Goal: Find specific page/section: Find specific page/section

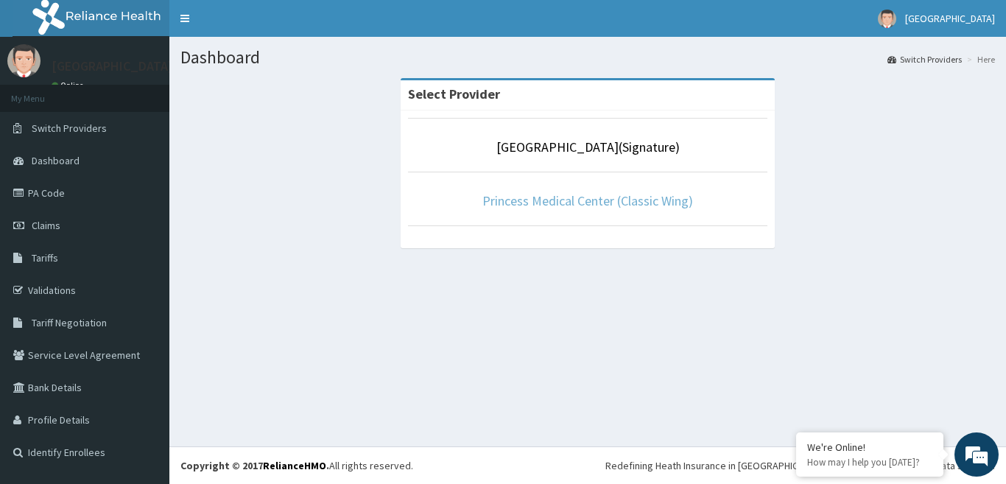
click at [656, 200] on link "Princess Medical Center (Classic Wing)" at bounding box center [588, 200] width 211 height 17
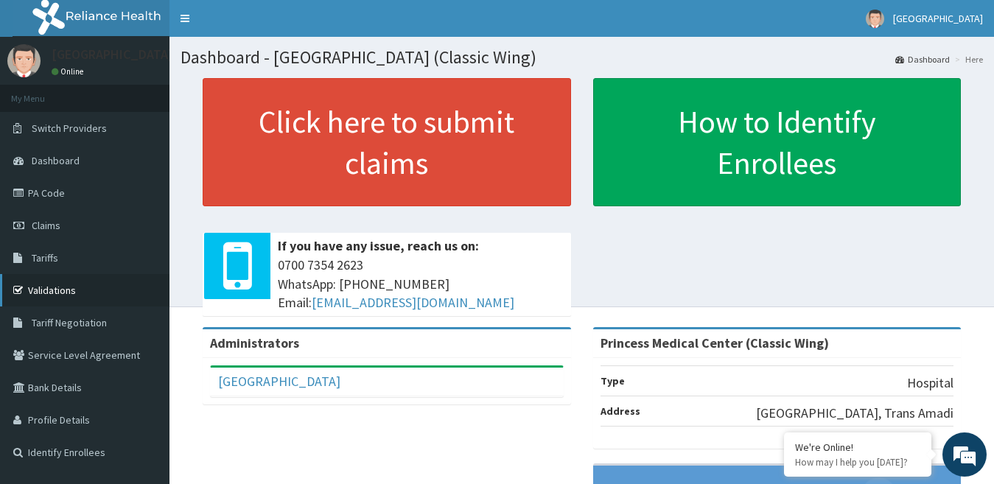
click at [53, 290] on link "Validations" at bounding box center [84, 290] width 169 height 32
